Goal: Task Accomplishment & Management: Use online tool/utility

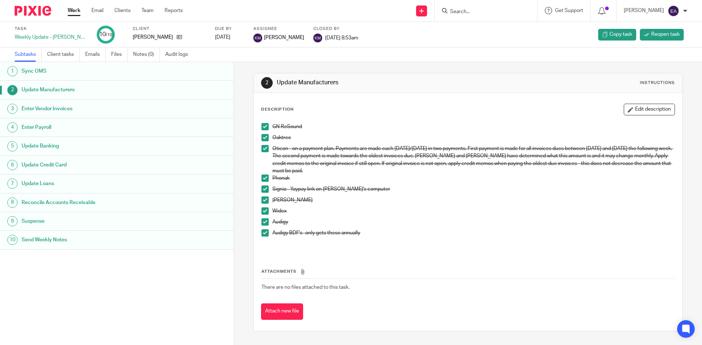
click at [494, 13] on input "Search" at bounding box center [482, 12] width 66 height 7
type input "viet"
click at [492, 34] on link at bounding box center [516, 31] width 136 height 17
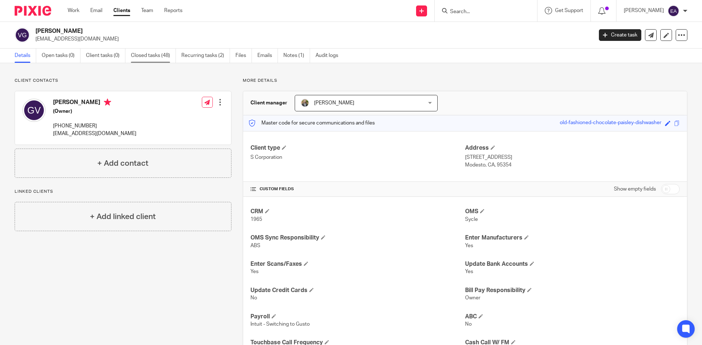
click at [161, 55] on link "Closed tasks (48)" at bounding box center [153, 56] width 45 height 14
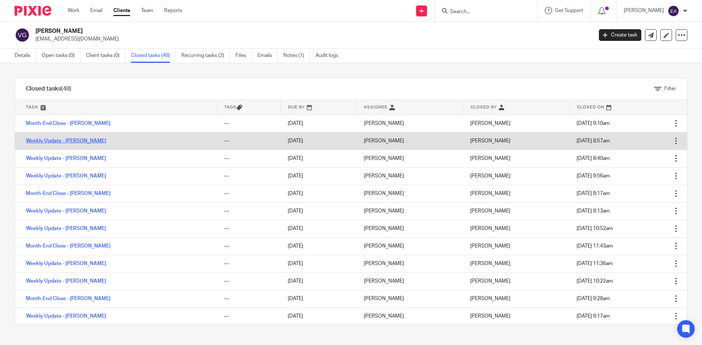
click at [61, 143] on link "Weekly Update - [PERSON_NAME]" at bounding box center [66, 141] width 80 height 5
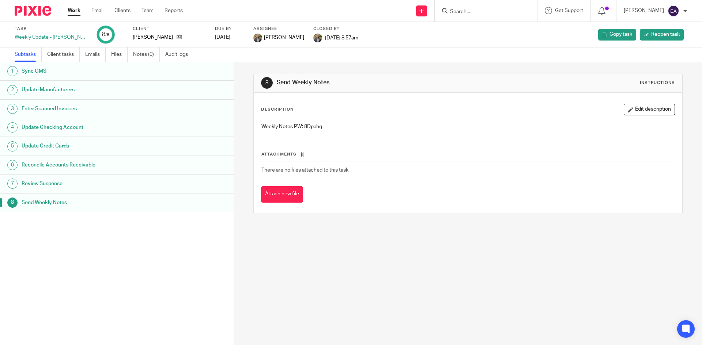
click at [58, 88] on h1 "Update Manufacturers" at bounding box center [90, 89] width 137 height 11
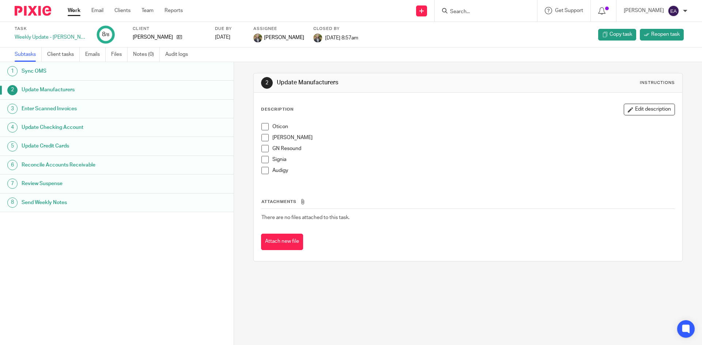
click at [265, 126] on span at bounding box center [264, 126] width 7 height 7
click at [266, 136] on span at bounding box center [264, 137] width 7 height 7
click at [264, 147] on span at bounding box center [264, 148] width 7 height 7
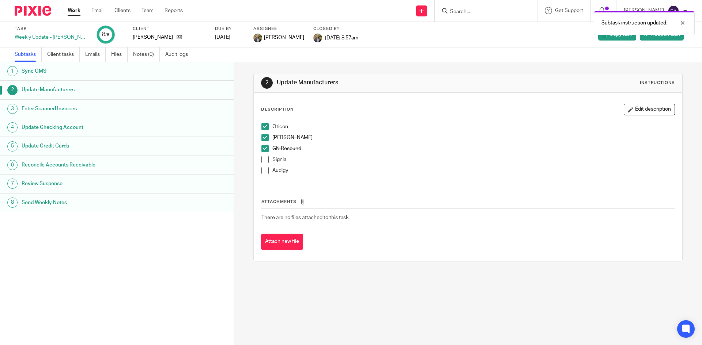
click at [264, 161] on span at bounding box center [264, 159] width 7 height 7
click at [261, 170] on span at bounding box center [264, 170] width 7 height 7
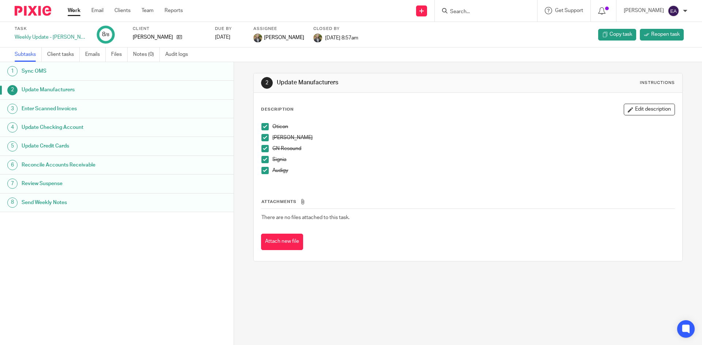
click at [71, 93] on h1 "Update Manufacturers" at bounding box center [90, 89] width 137 height 11
click at [69, 106] on h1 "Enter Scanned Invoices" at bounding box center [90, 108] width 137 height 11
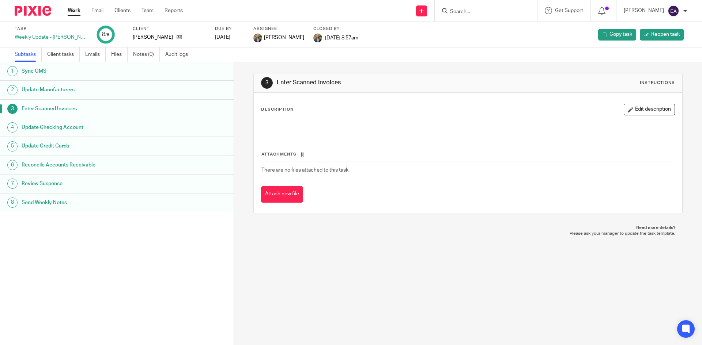
click at [71, 126] on h1 "Update Checking Account" at bounding box center [90, 127] width 137 height 11
click at [61, 145] on h1 "Update Credit Cards" at bounding box center [90, 146] width 137 height 11
